Goal: Task Accomplishment & Management: Manage account settings

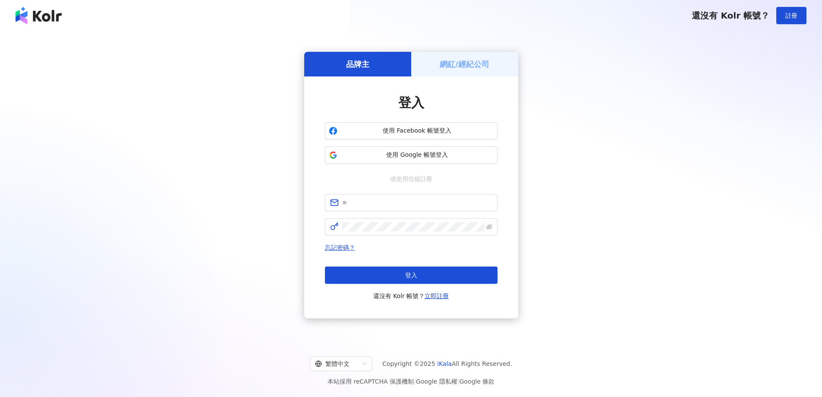
click at [470, 61] on h5 "網紅/經紀公司" at bounding box center [465, 64] width 50 height 11
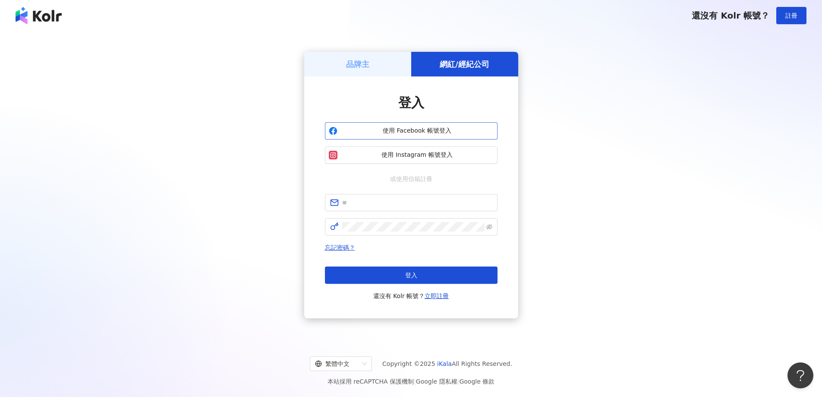
click at [444, 129] on span "使用 Facebook 帳號登入" at bounding box center [417, 130] width 153 height 9
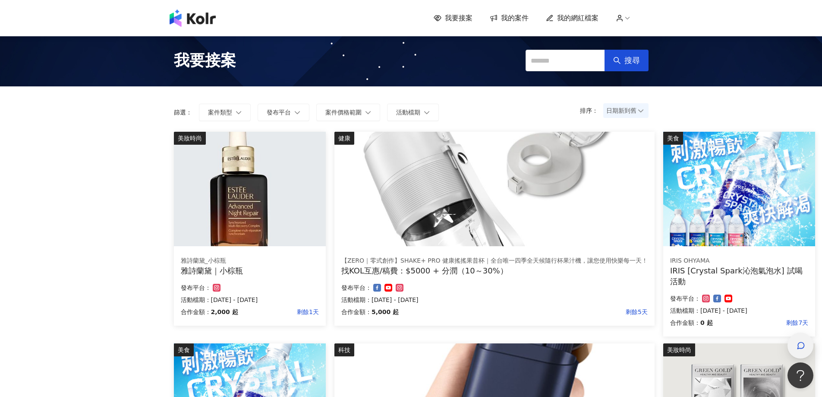
click at [804, 345] on icon "button" at bounding box center [801, 345] width 9 height 9
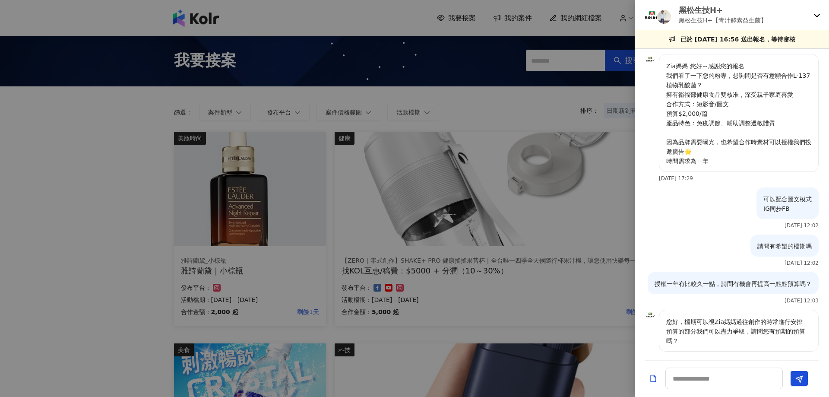
scroll to position [221, 0]
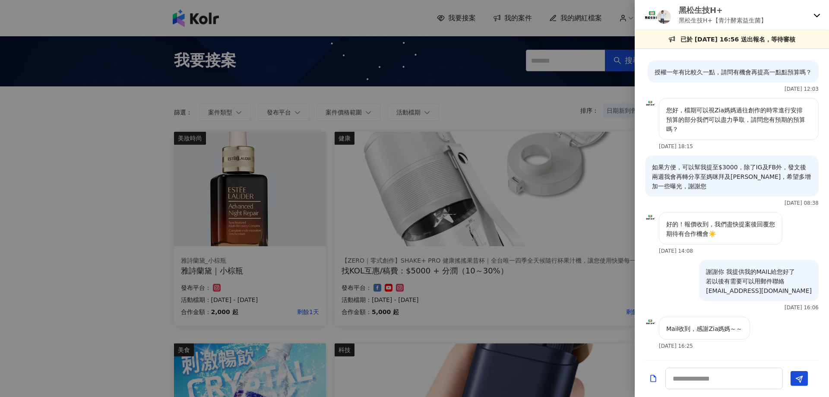
click at [818, 14] on icon at bounding box center [816, 15] width 7 height 7
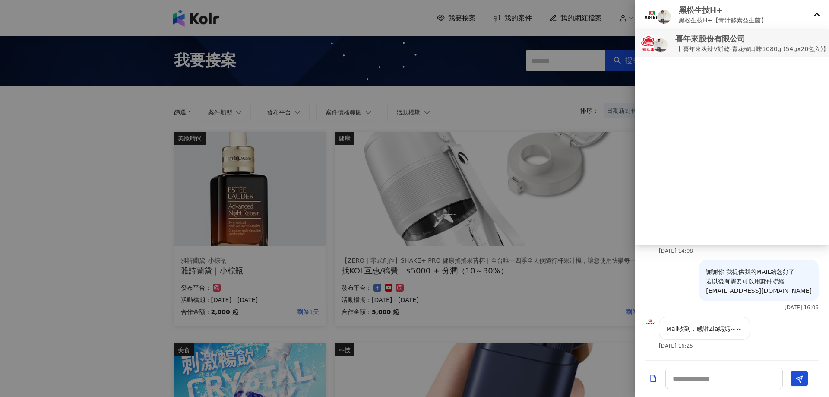
click at [773, 43] on p "喜年來股份有限公司" at bounding box center [782, 38] width 214 height 11
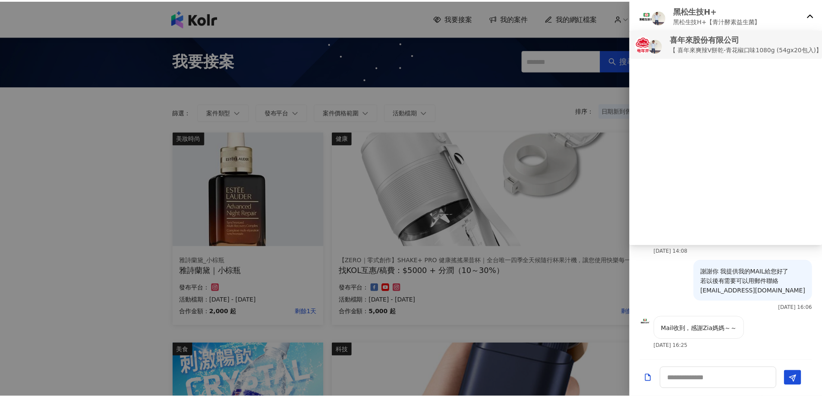
scroll to position [0, 0]
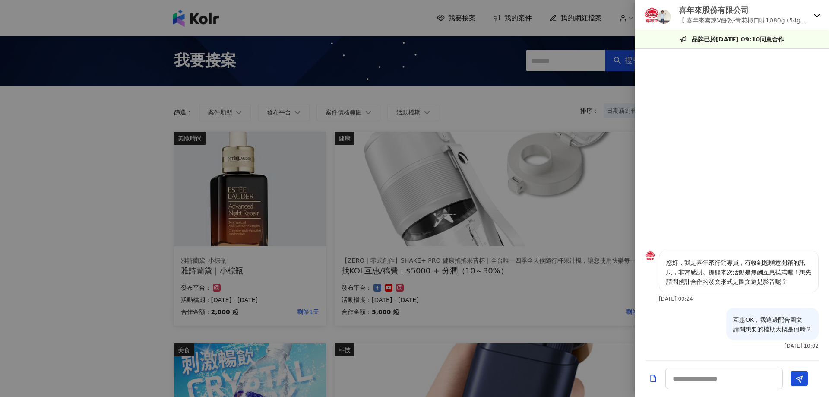
click at [733, 10] on p "喜年來股份有限公司" at bounding box center [744, 10] width 131 height 11
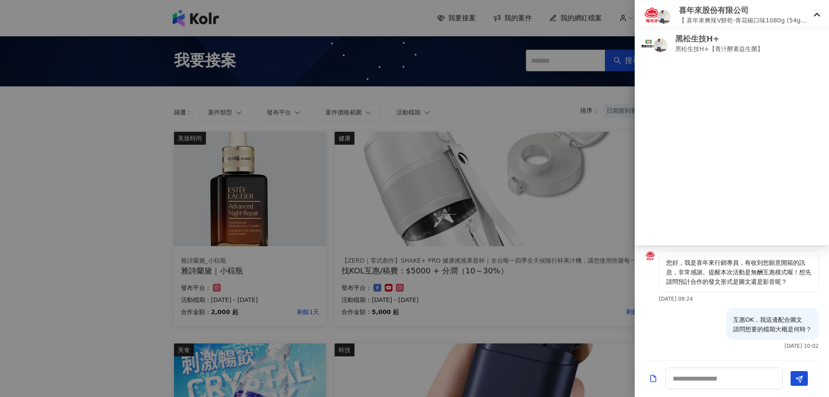
click at [727, 22] on p "【 喜年來爽辣V餅乾-青花椒口味1080g (54gx20包入)】開箱合作（無酬互惠）" at bounding box center [744, 20] width 131 height 9
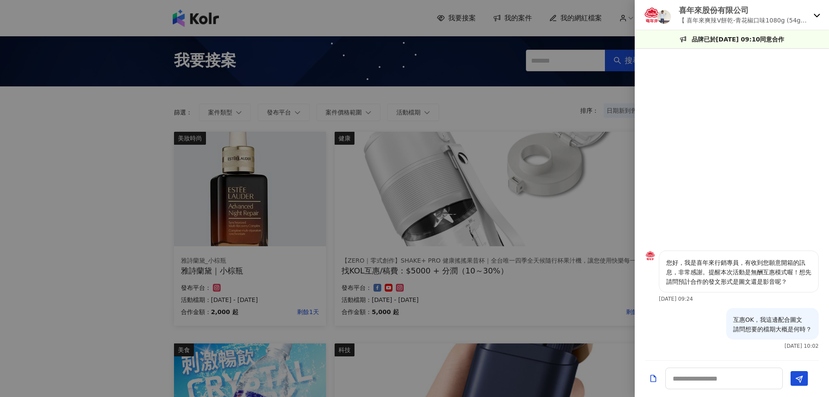
click at [726, 39] on p "品牌已於[DATE] 09:10同意合作" at bounding box center [738, 39] width 93 height 9
click at [651, 379] on icon "Add a file" at bounding box center [653, 377] width 6 height 7
click at [649, 15] on img at bounding box center [651, 14] width 17 height 17
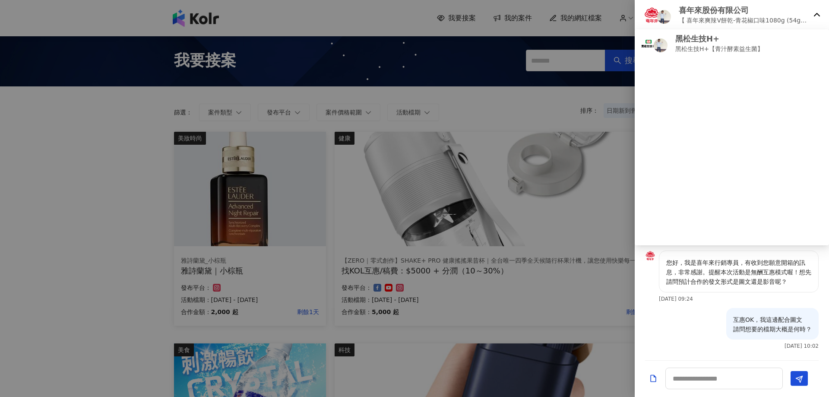
click at [407, 156] on div at bounding box center [414, 198] width 829 height 397
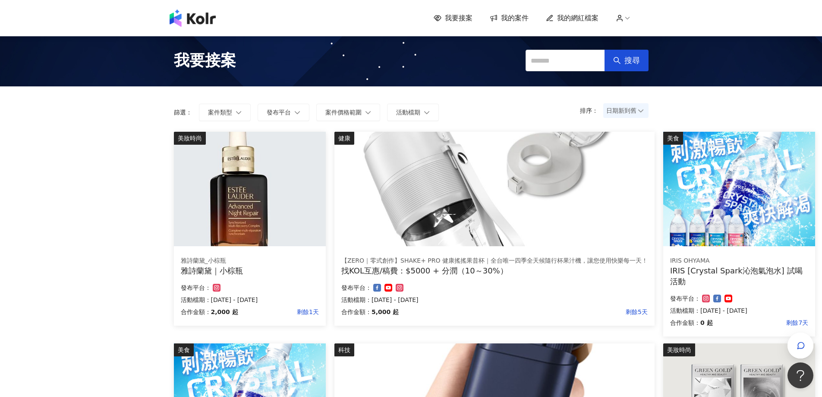
click at [523, 19] on span "我的案件" at bounding box center [515, 17] width 28 height 9
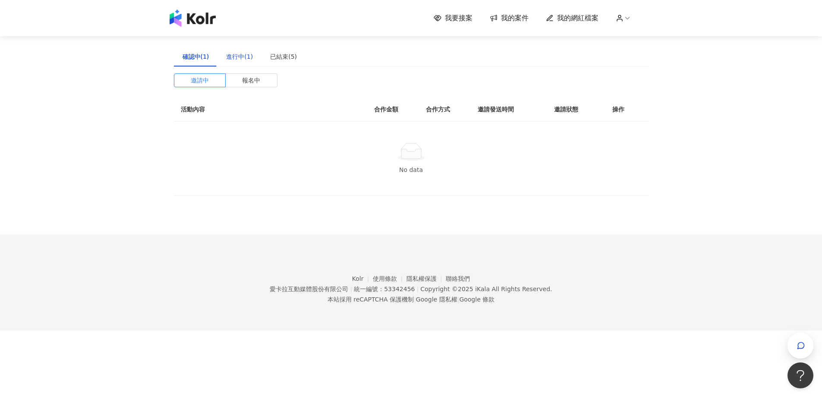
click at [237, 57] on div "進行中(1)" at bounding box center [239, 56] width 27 height 9
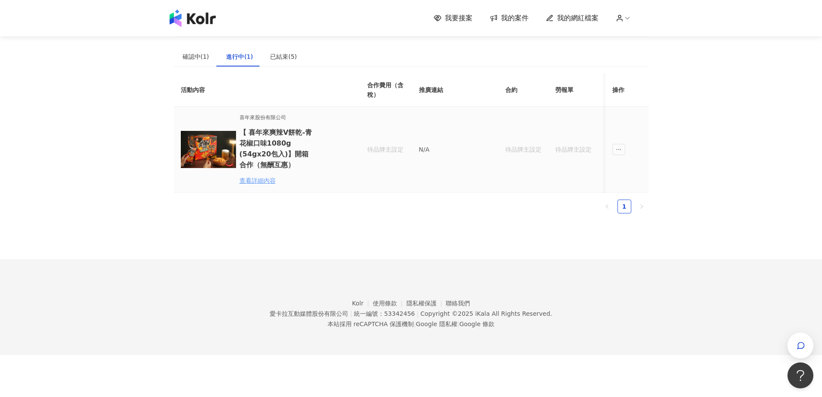
click at [266, 183] on div "查看詳細內容" at bounding box center [278, 180] width 76 height 9
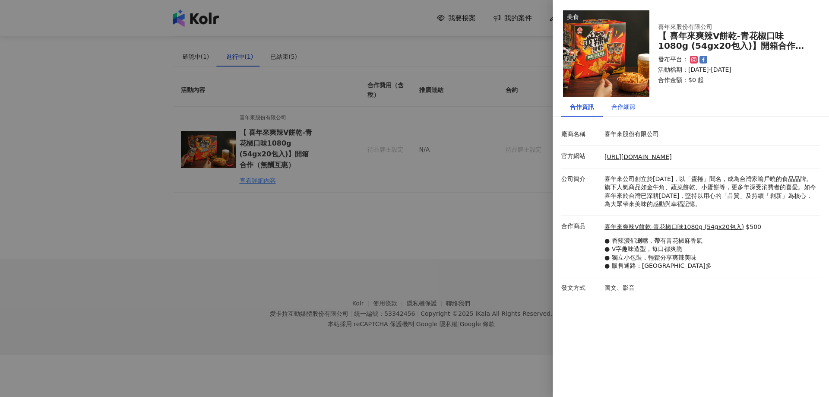
click at [622, 109] on div "合作細節" at bounding box center [623, 106] width 24 height 9
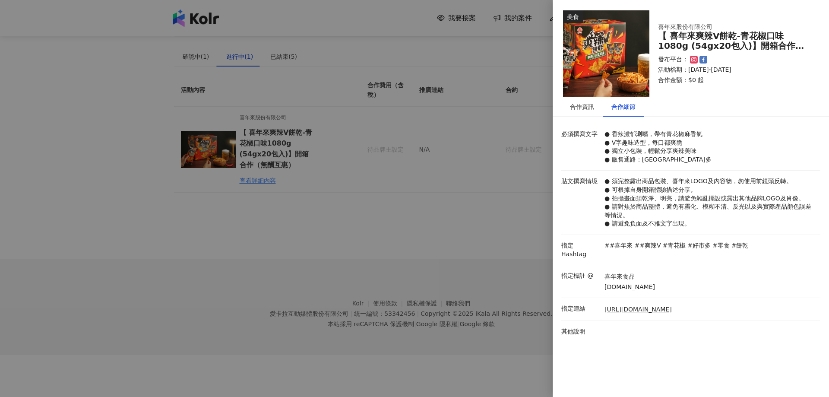
click at [425, 212] on div at bounding box center [414, 198] width 829 height 397
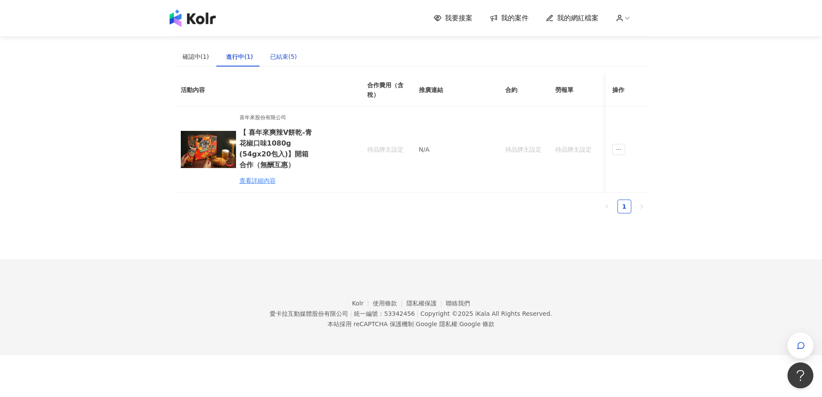
click at [282, 57] on div "已結束(5)" at bounding box center [283, 56] width 27 height 9
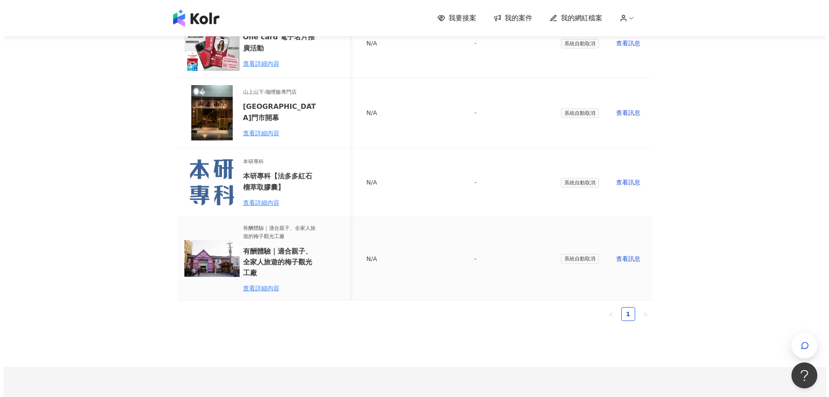
scroll to position [24, 0]
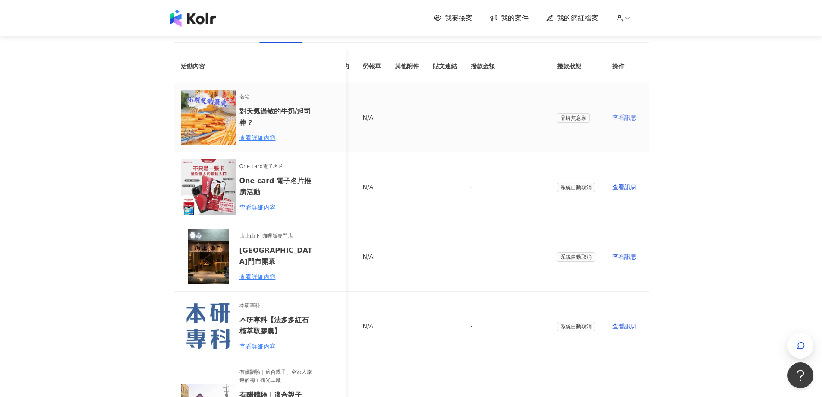
click at [622, 118] on div "查看訊息" at bounding box center [627, 117] width 29 height 9
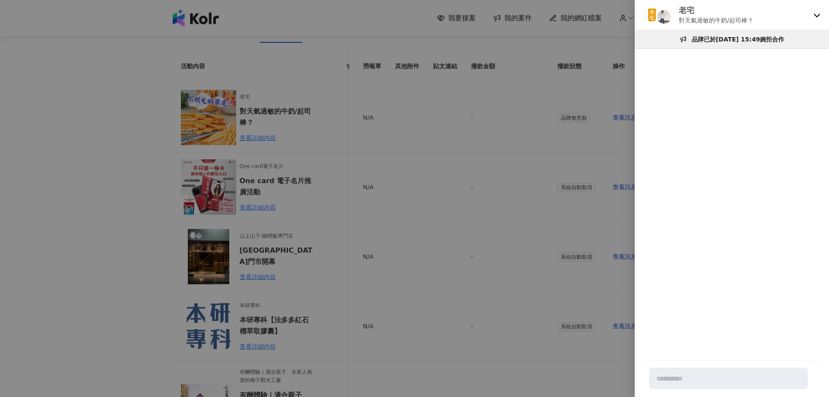
click at [199, 126] on div at bounding box center [414, 198] width 829 height 397
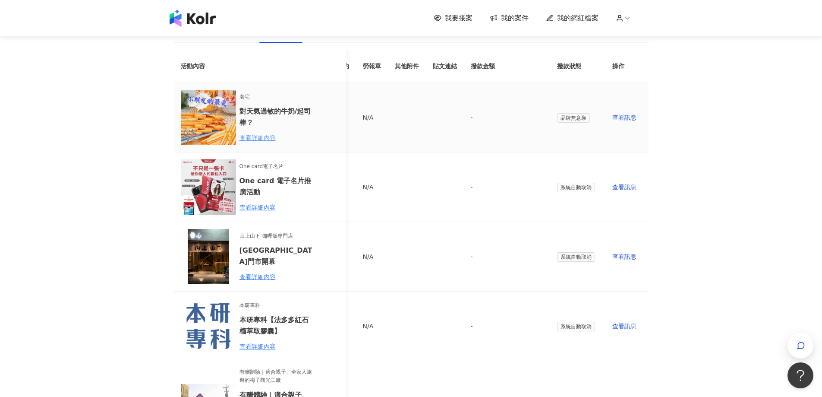
click at [254, 139] on div "查看詳細內容" at bounding box center [278, 137] width 76 height 9
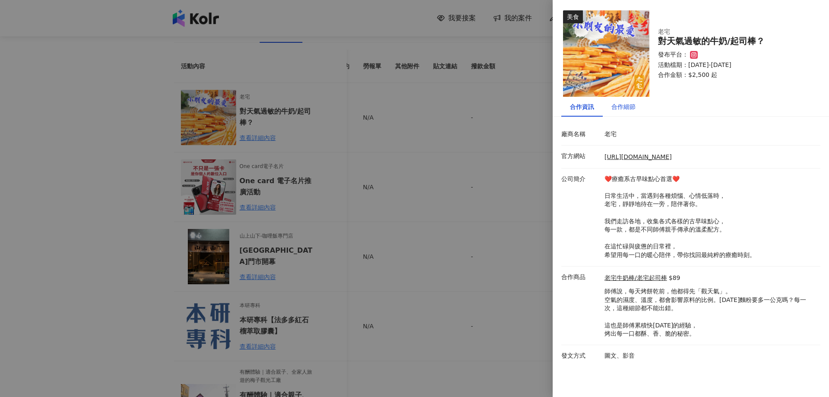
click at [629, 105] on div "合作細節" at bounding box center [623, 106] width 24 height 9
